Goal: Check status: Check status

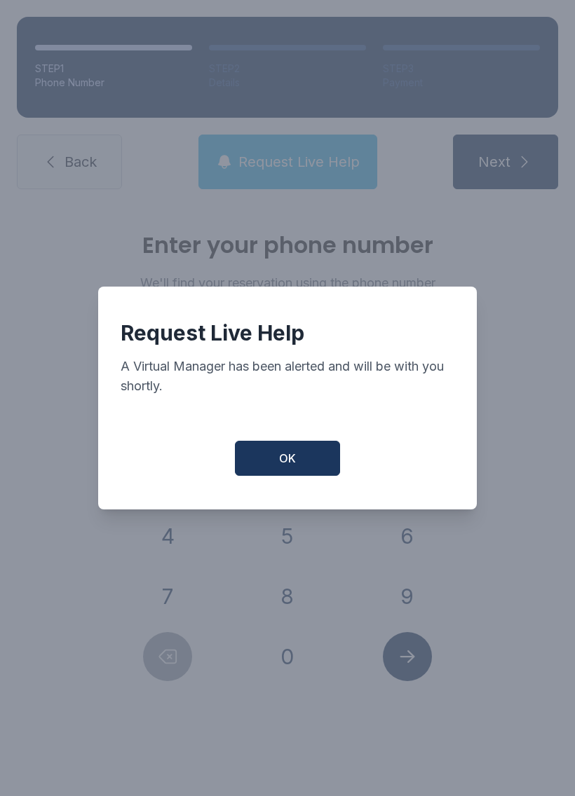
click at [300, 449] on button "OK" at bounding box center [287, 458] width 105 height 35
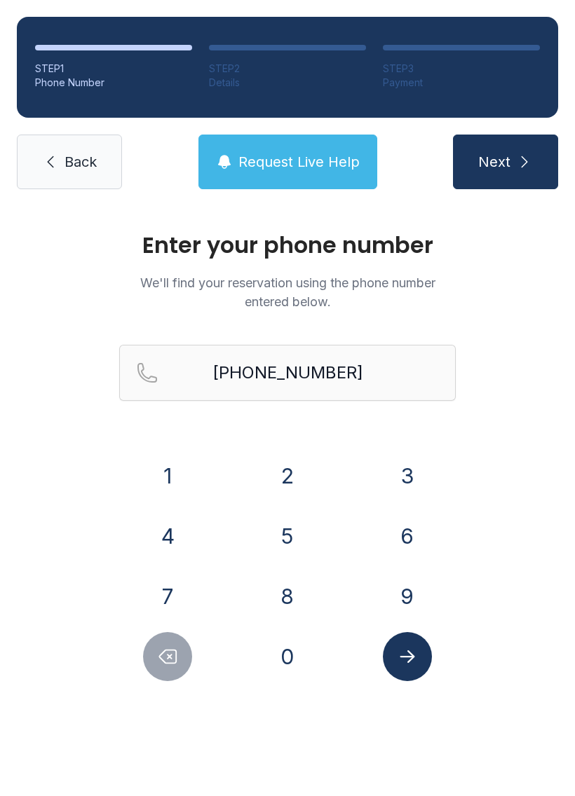
click at [275, 149] on button "Request Live Help" at bounding box center [287, 162] width 179 height 55
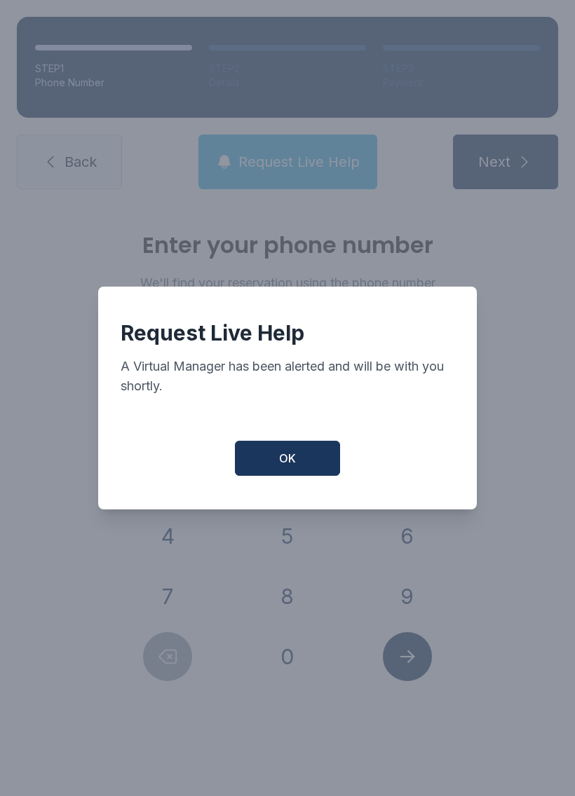
click at [289, 476] on button "OK" at bounding box center [287, 458] width 105 height 35
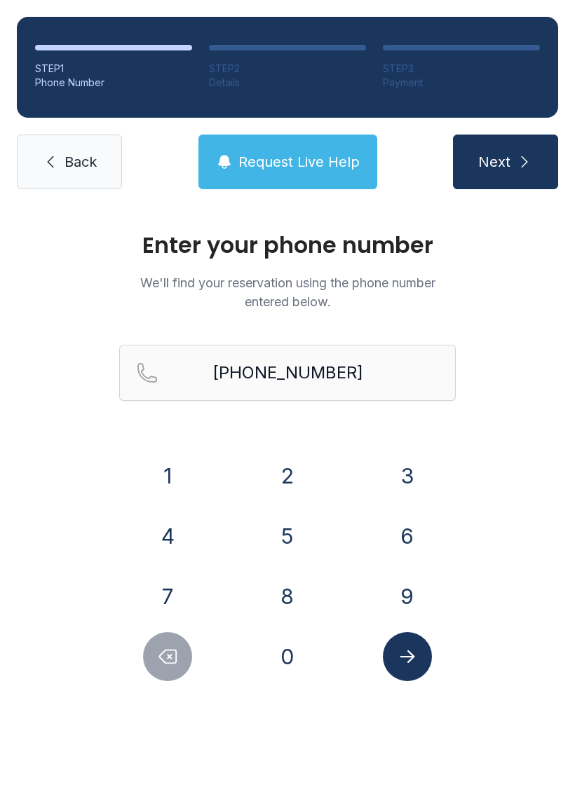
click at [283, 449] on form "[PHONE_NUMBER] [PHONE_NUMBER]" at bounding box center [287, 513] width 336 height 336
click at [176, 535] on button "4" at bounding box center [167, 536] width 49 height 49
click at [280, 672] on button "0" at bounding box center [287, 656] width 49 height 49
click at [168, 528] on button "4" at bounding box center [167, 536] width 49 height 49
click at [182, 671] on button "Delete number" at bounding box center [167, 656] width 49 height 49
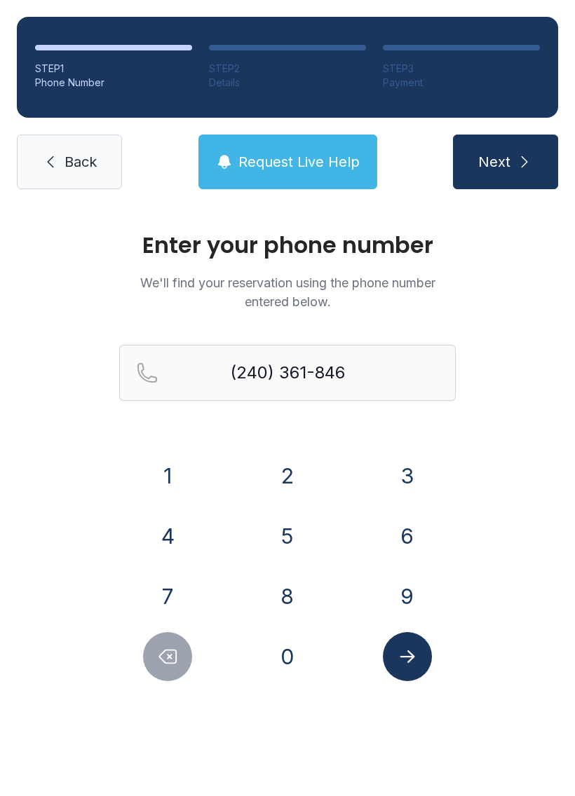
click at [181, 670] on button "Delete number" at bounding box center [167, 656] width 49 height 49
click at [172, 660] on icon "Delete number" at bounding box center [167, 656] width 21 height 21
click at [171, 660] on icon "Delete number" at bounding box center [167, 656] width 21 height 21
click at [165, 657] on icon "Delete number" at bounding box center [167, 656] width 21 height 21
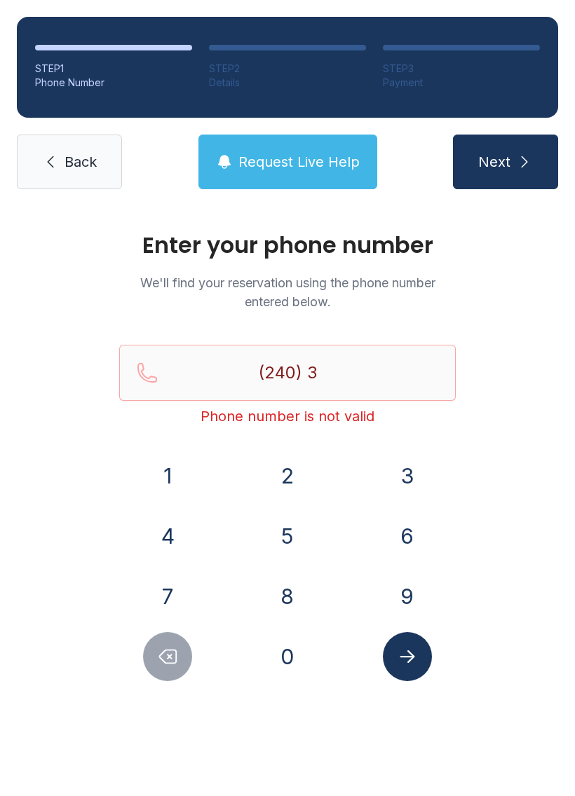
click at [175, 636] on button "Delete number" at bounding box center [167, 656] width 49 height 49
click at [166, 643] on button "Delete number" at bounding box center [167, 656] width 49 height 49
type input "(2"
click at [165, 643] on button "Delete number" at bounding box center [167, 656] width 49 height 49
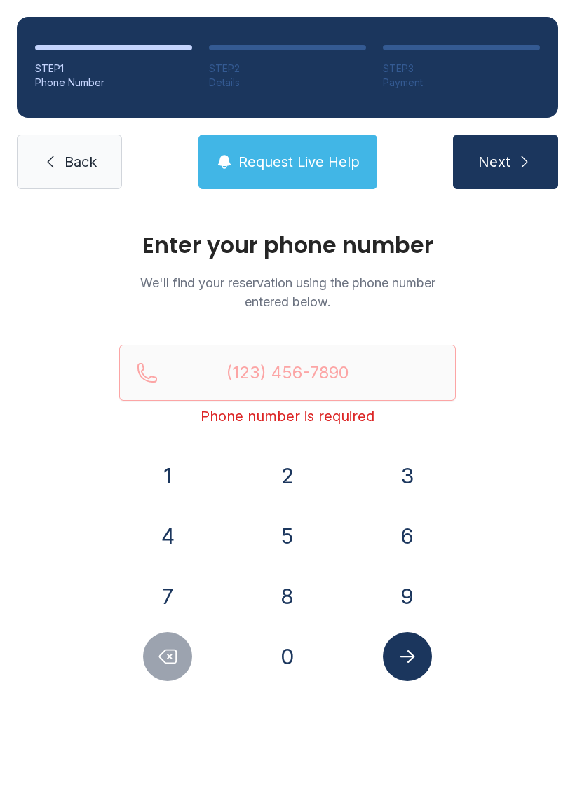
click at [294, 165] on span "Request Live Help" at bounding box center [298, 162] width 121 height 20
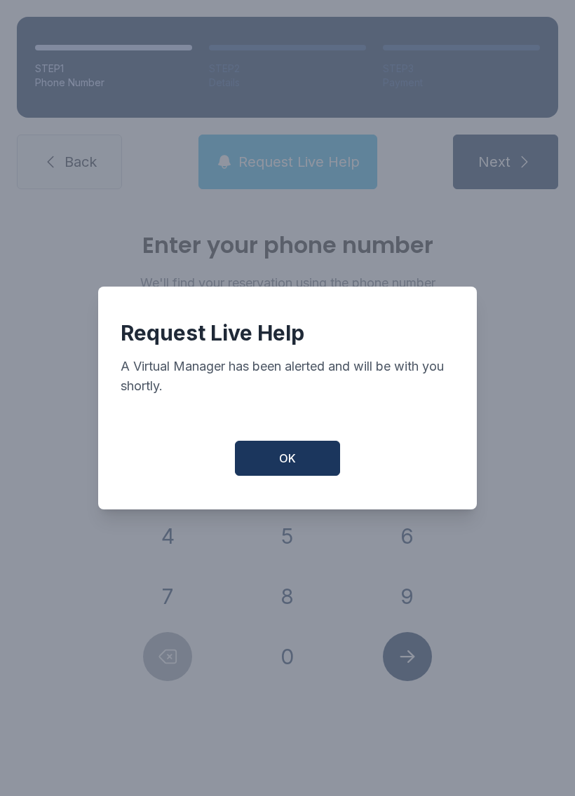
click at [301, 470] on button "OK" at bounding box center [287, 458] width 105 height 35
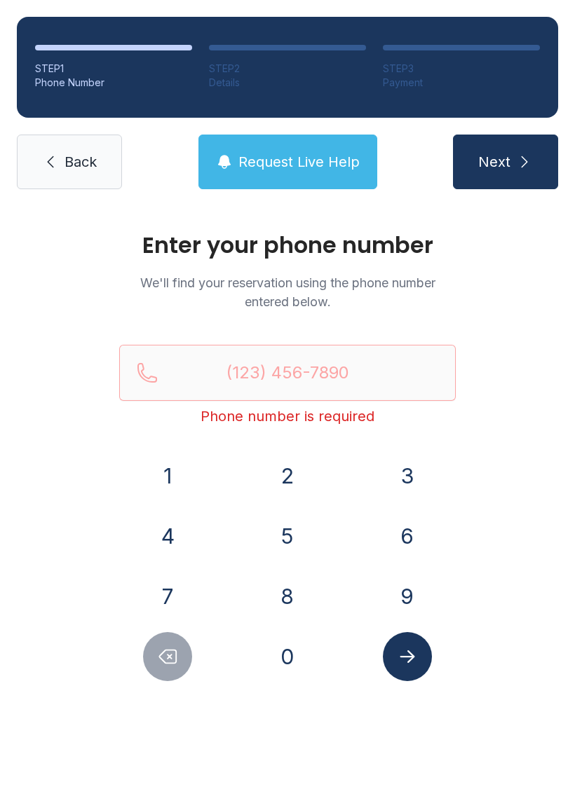
click at [312, 157] on span "Request Live Help" at bounding box center [298, 162] width 121 height 20
